Goal: Find specific page/section: Find specific page/section

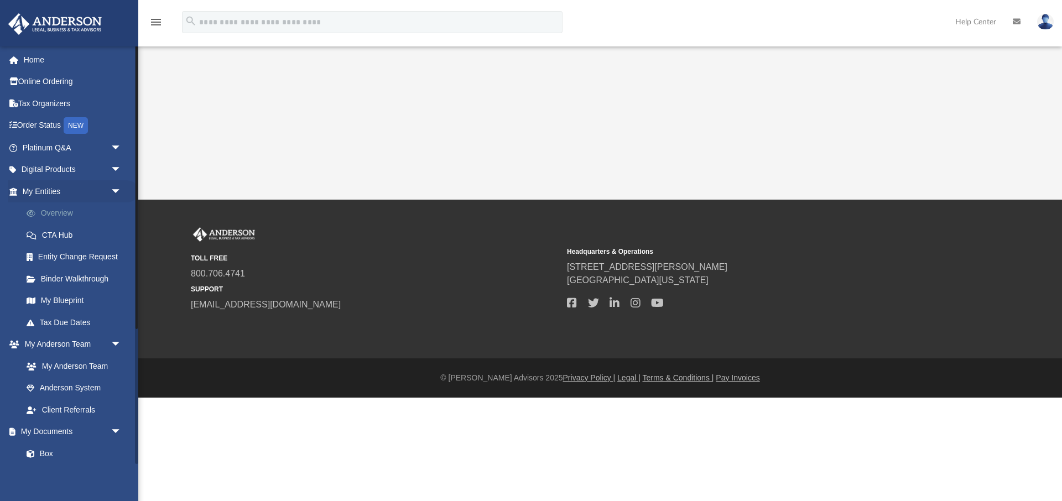
click at [74, 215] on link "Overview" at bounding box center [76, 214] width 123 height 22
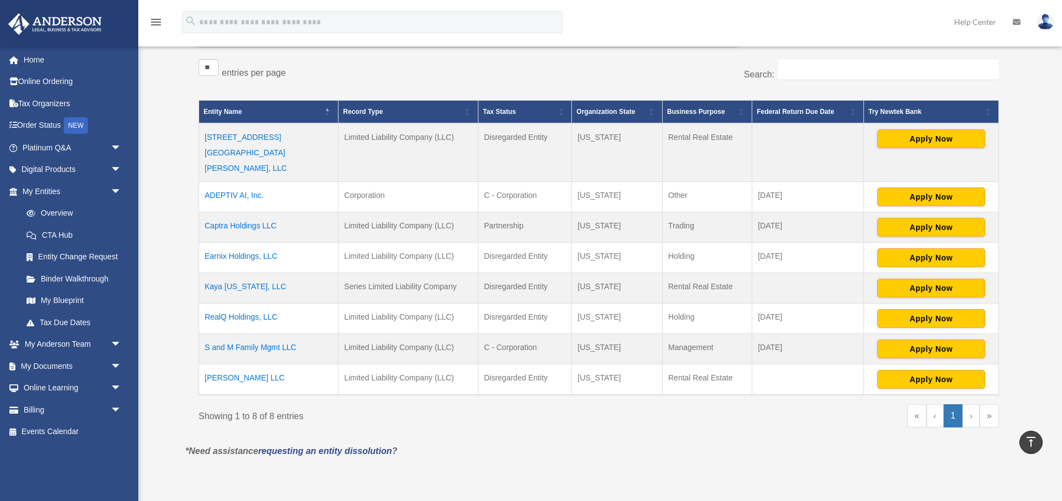
scroll to position [185, 0]
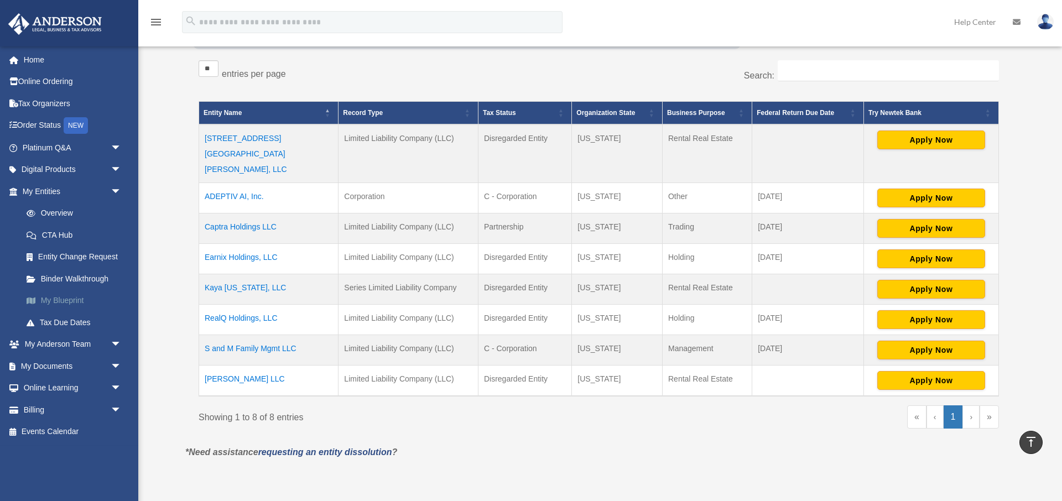
click at [72, 299] on link "My Blueprint" at bounding box center [76, 301] width 123 height 22
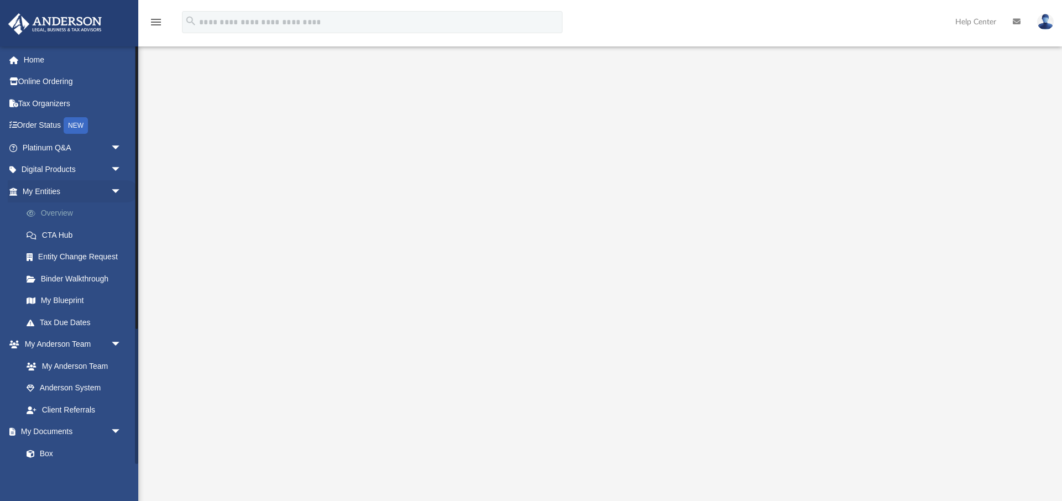
click at [71, 208] on link "Overview" at bounding box center [76, 214] width 123 height 22
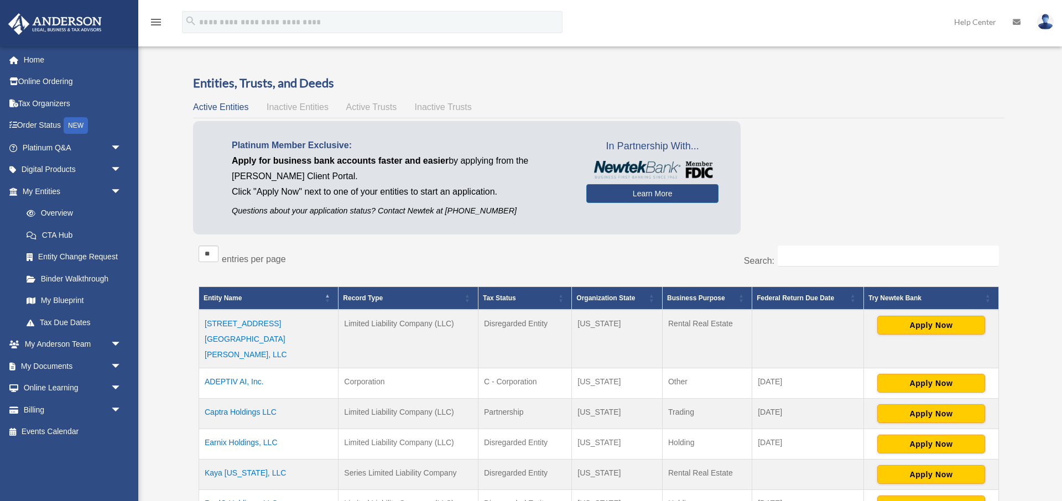
click at [257, 325] on td "4092 Memoir Avenue Tracy, LLC" at bounding box center [268, 339] width 139 height 59
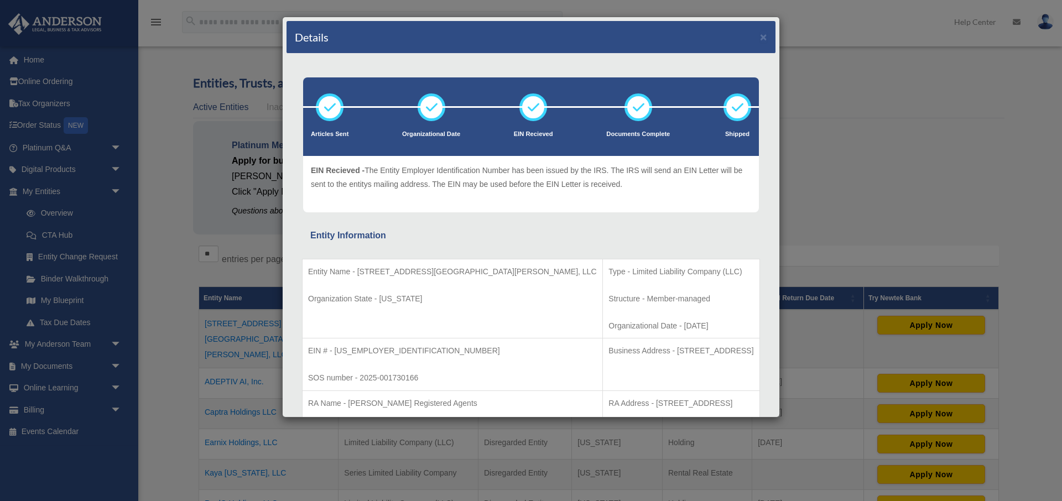
click at [767, 41] on div "Details ×" at bounding box center [531, 37] width 489 height 33
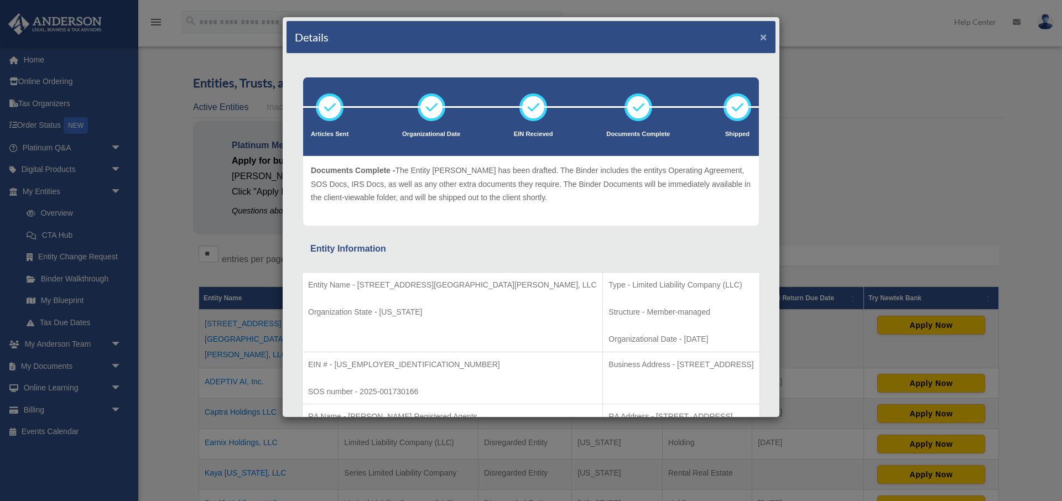
click at [765, 40] on button "×" at bounding box center [763, 37] width 7 height 12
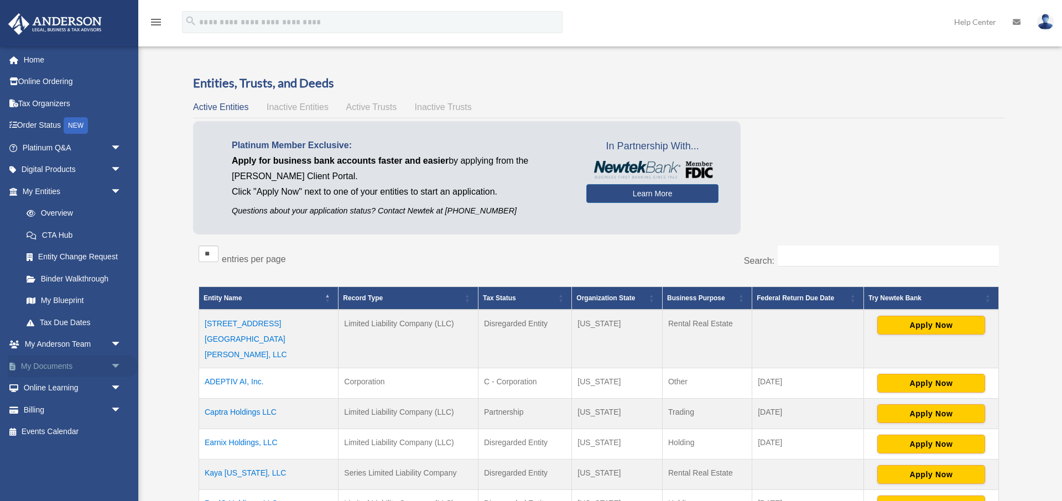
click at [56, 365] on link "My Documents arrow_drop_down" at bounding box center [73, 366] width 131 height 22
click at [72, 364] on link "My Documents arrow_drop_down" at bounding box center [73, 366] width 131 height 22
click at [115, 369] on span "arrow_drop_down" at bounding box center [122, 366] width 22 height 23
click at [45, 391] on link "Box" at bounding box center [76, 388] width 123 height 22
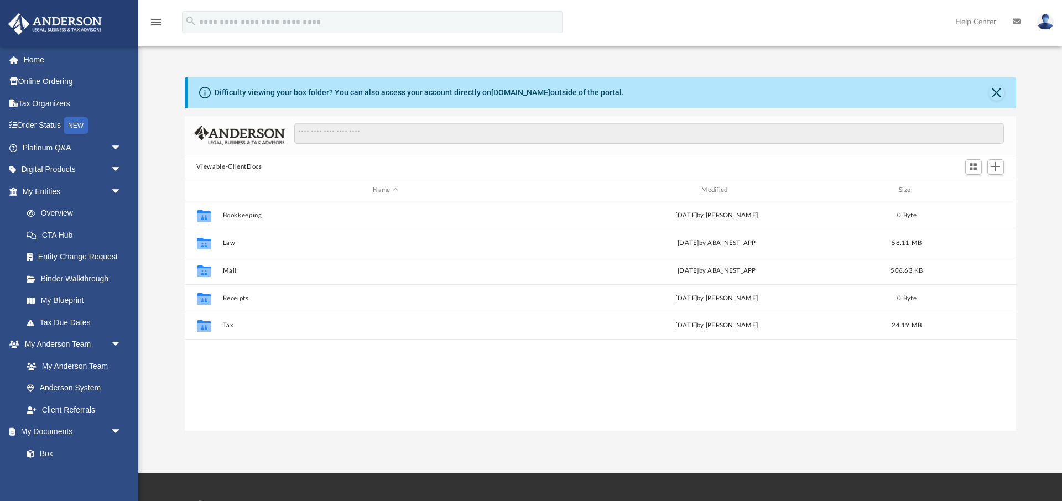
scroll to position [251, 832]
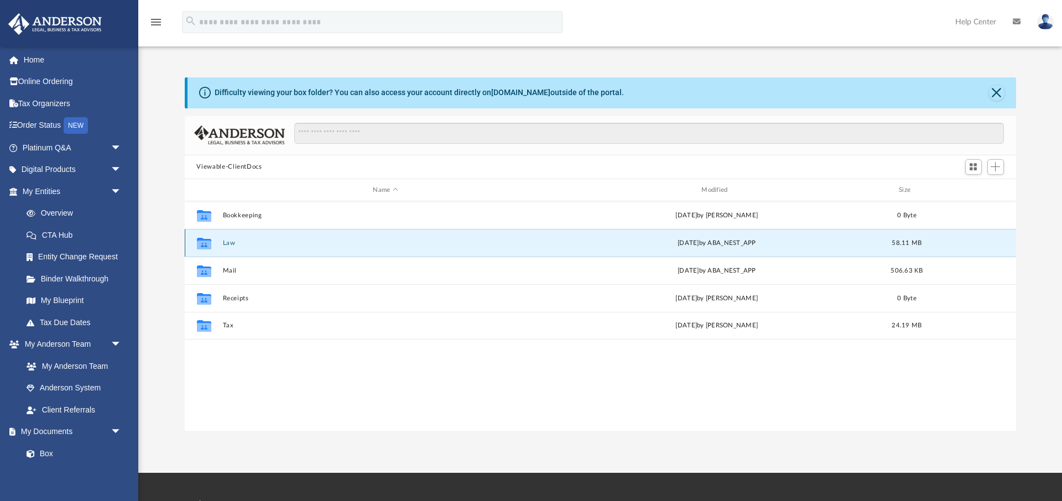
click at [227, 243] on button "Law" at bounding box center [385, 243] width 326 height 7
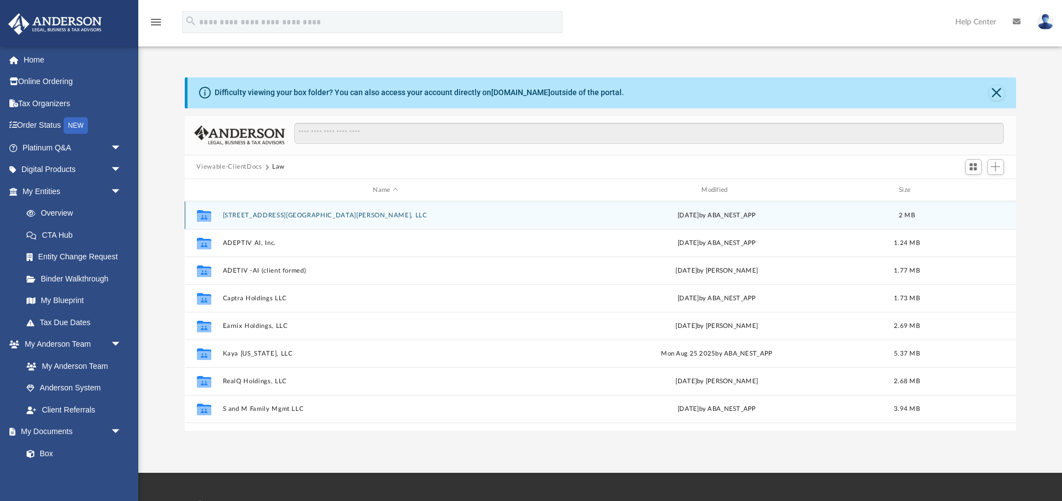
click at [274, 216] on button "4092 Memoir Avenue Tracy, LLC" at bounding box center [385, 215] width 326 height 7
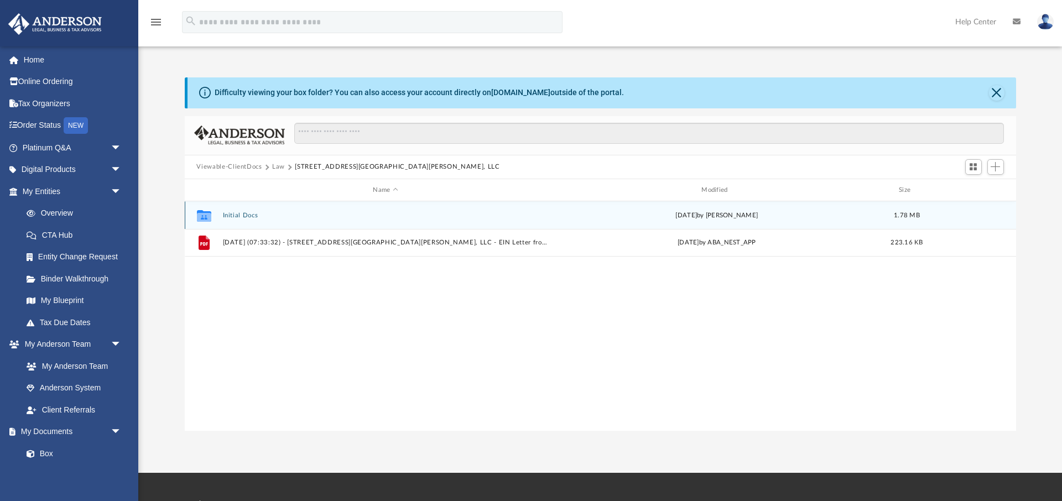
click at [252, 214] on button "Initial Docs" at bounding box center [385, 215] width 326 height 7
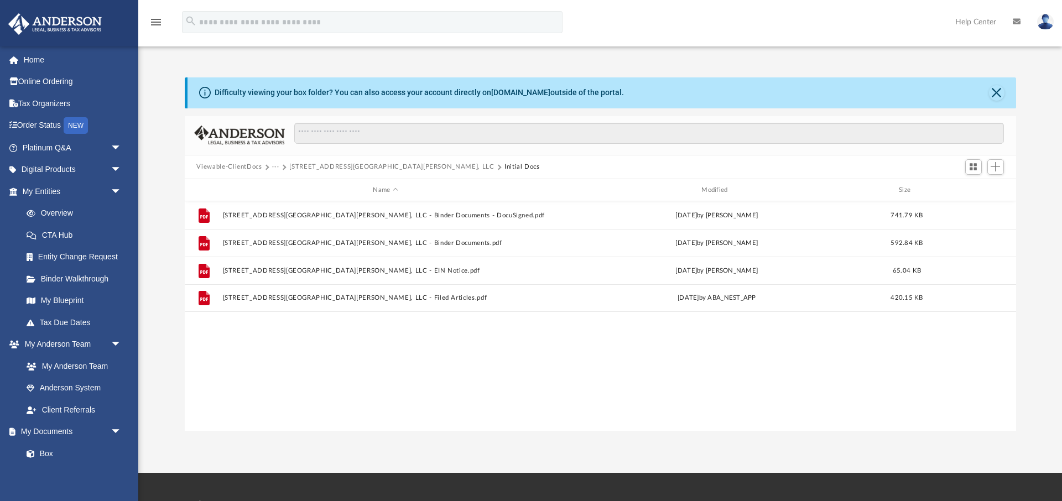
click at [252, 165] on button "Viewable-ClientDocs" at bounding box center [228, 167] width 65 height 10
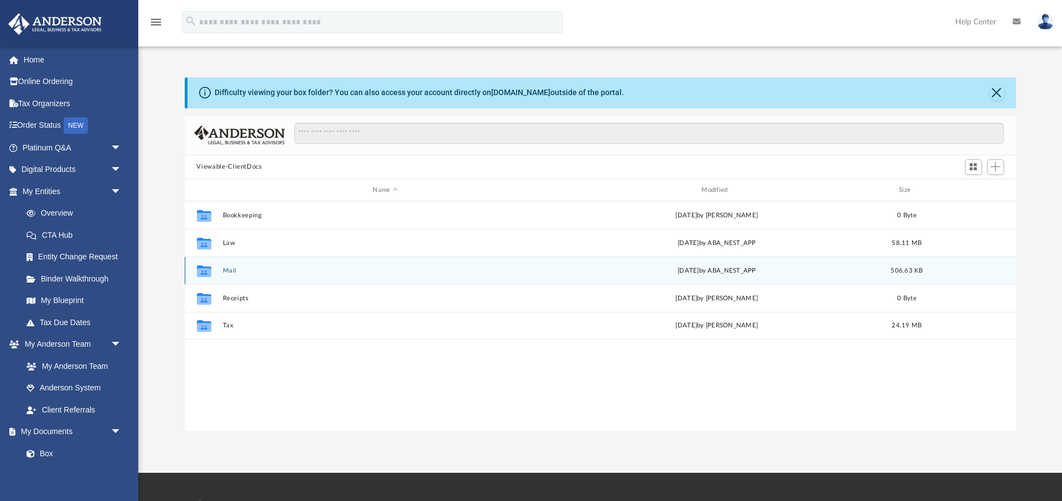
click at [231, 271] on button "Mail" at bounding box center [385, 270] width 326 height 7
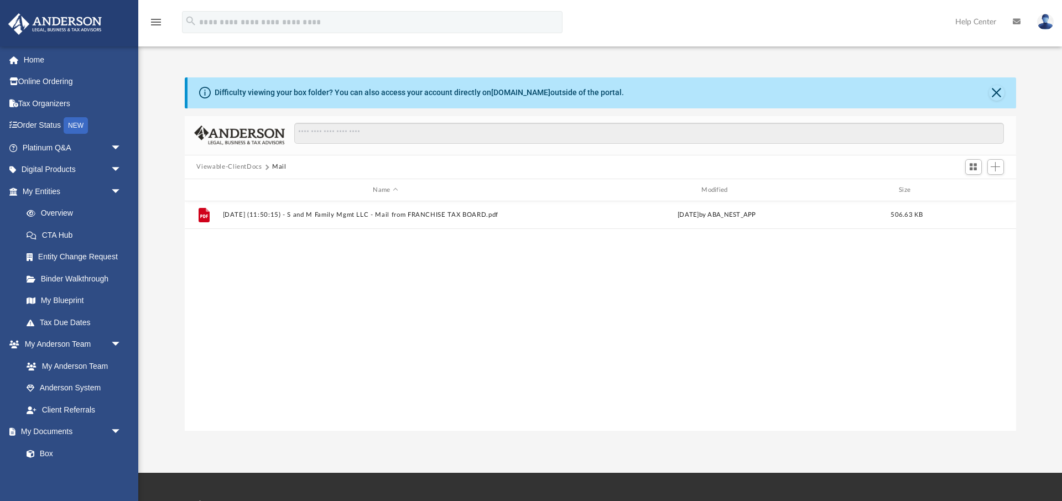
click at [225, 167] on button "Viewable-ClientDocs" at bounding box center [228, 167] width 65 height 10
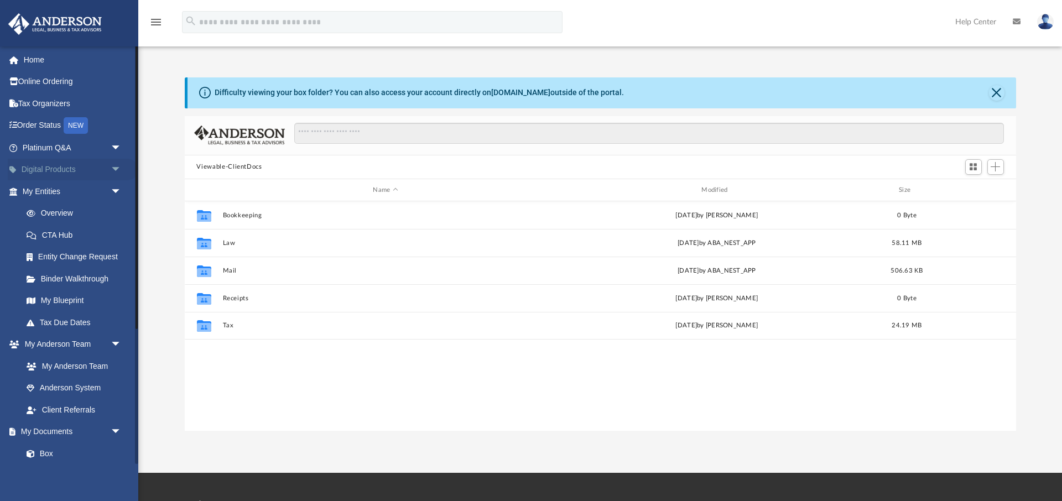
click at [82, 171] on link "Digital Products arrow_drop_down" at bounding box center [73, 170] width 131 height 22
click at [117, 172] on span "arrow_drop_down" at bounding box center [122, 170] width 22 height 23
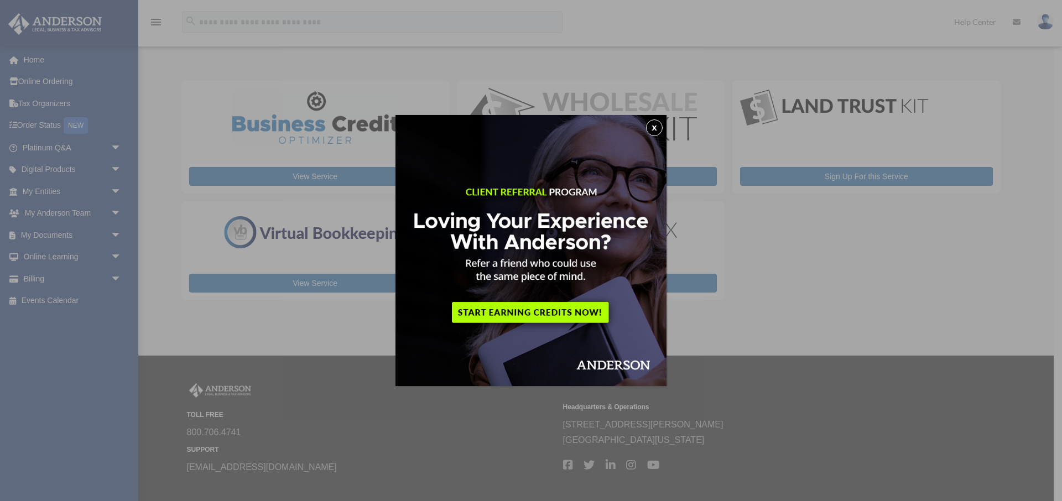
click at [651, 130] on button "x" at bounding box center [654, 128] width 17 height 17
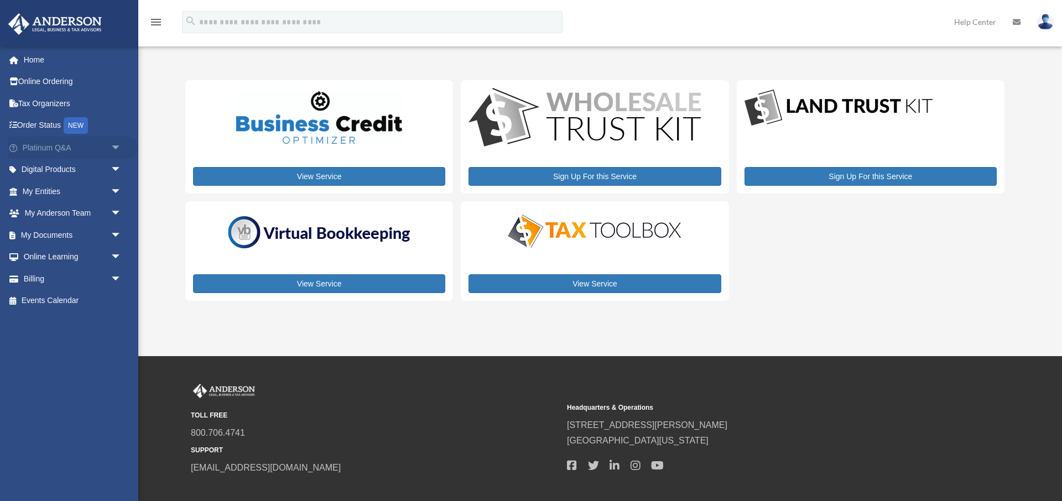
click at [116, 149] on span "arrow_drop_down" at bounding box center [122, 148] width 22 height 23
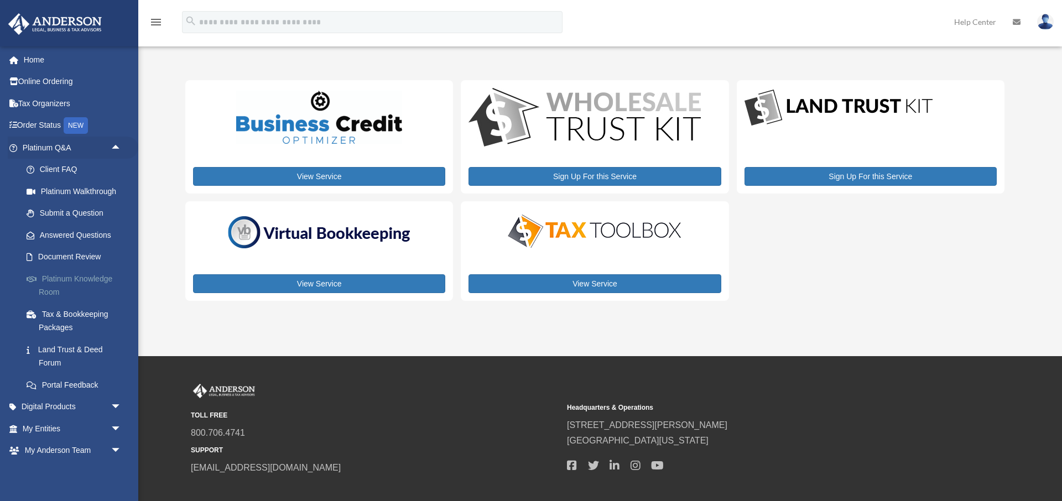
click at [85, 274] on link "Platinum Knowledge Room" at bounding box center [76, 285] width 123 height 35
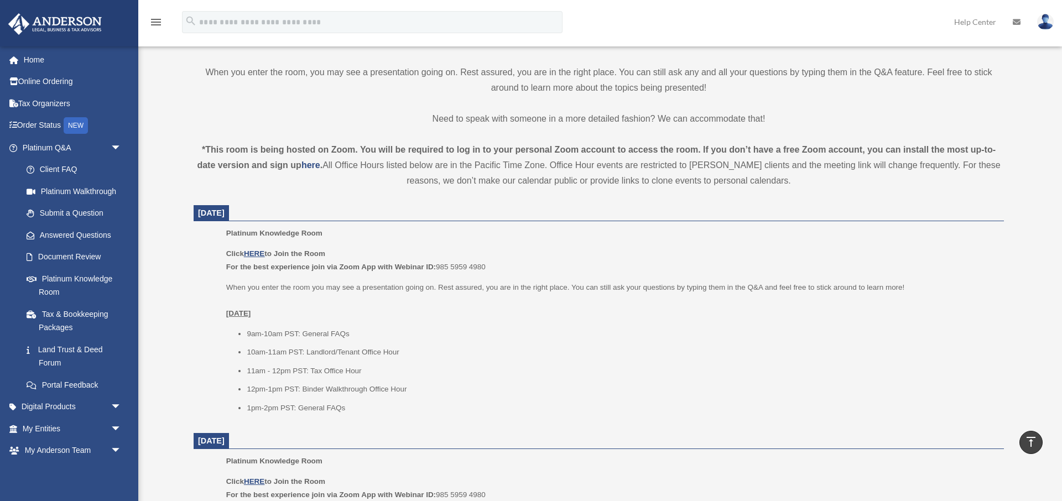
scroll to position [281, 0]
